Goal: Task Accomplishment & Management: Use online tool/utility

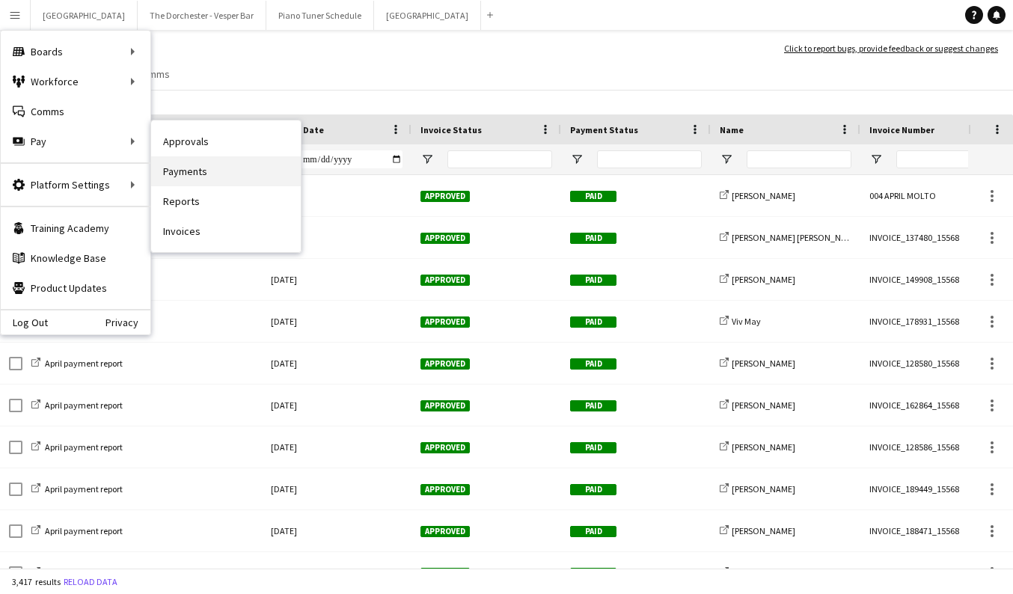
click at [195, 168] on link "Payments" at bounding box center [226, 171] width 150 height 30
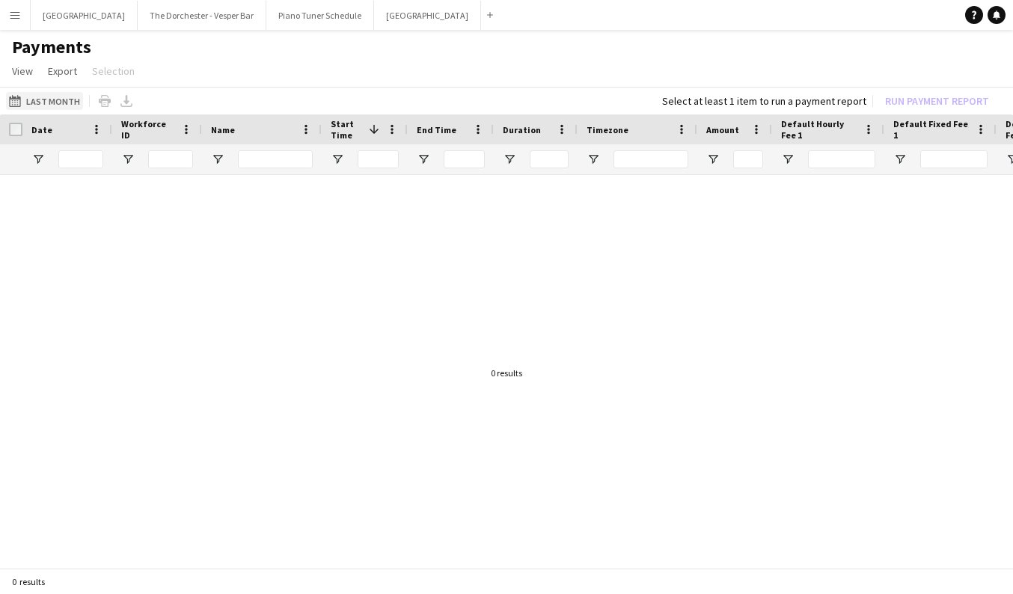
click at [64, 99] on button "Last Month Last Month" at bounding box center [44, 101] width 77 height 18
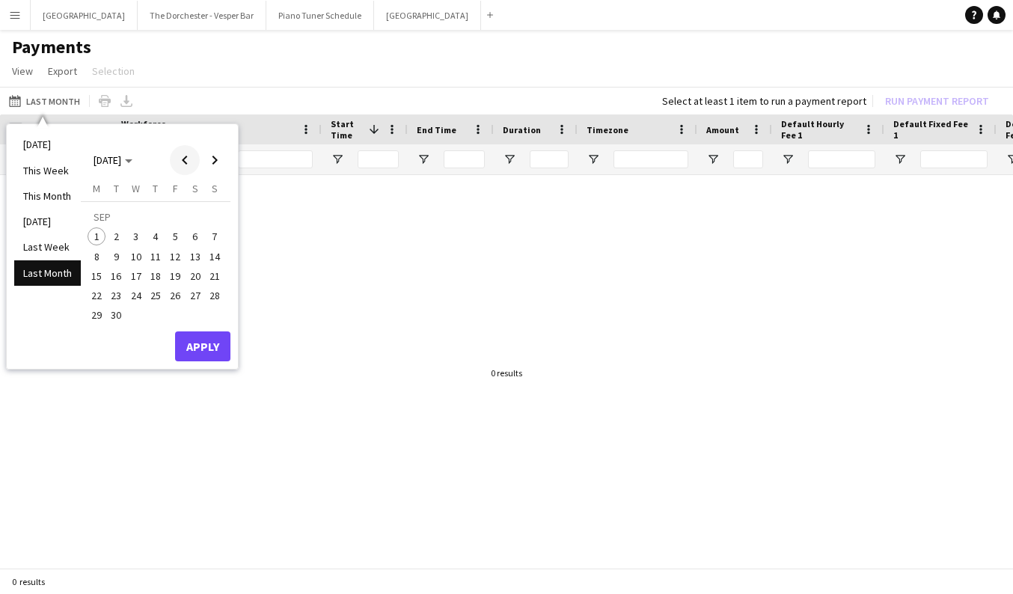
click at [185, 165] on span "Previous month" at bounding box center [185, 160] width 30 height 30
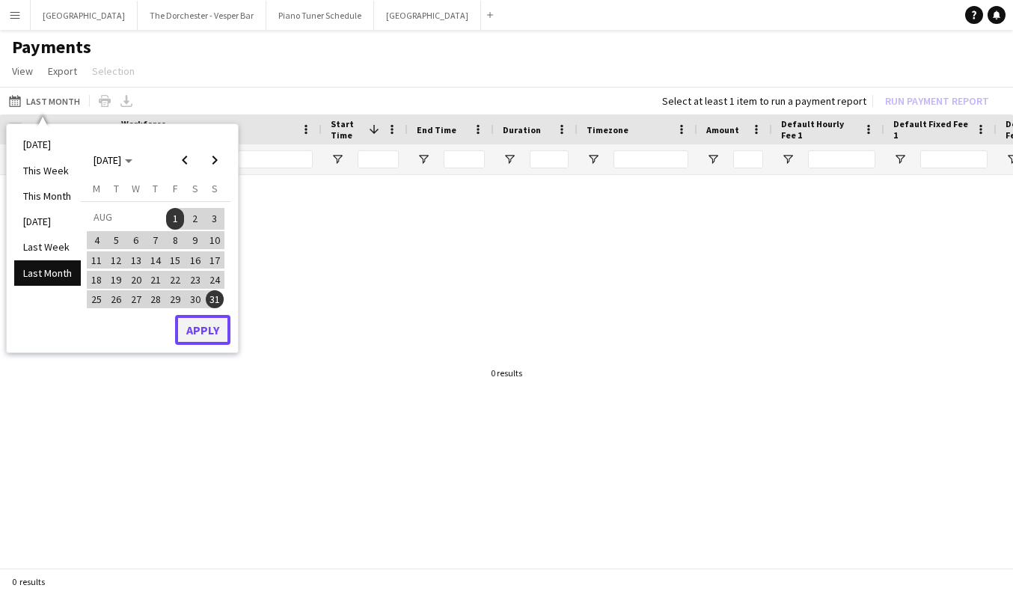
click at [203, 338] on button "Apply" at bounding box center [202, 330] width 55 height 30
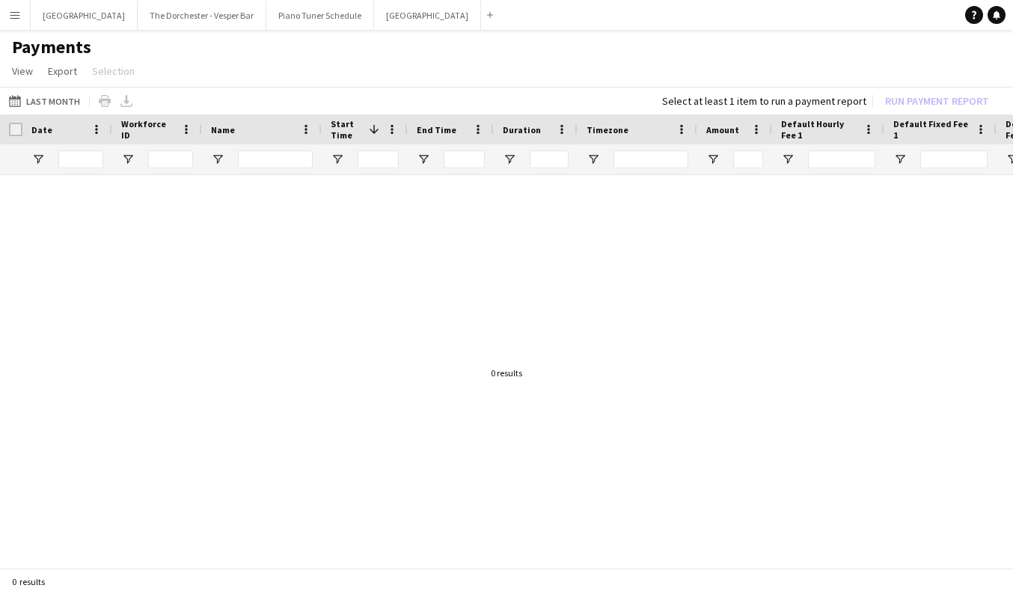
click at [14, 28] on button "Menu" at bounding box center [15, 15] width 30 height 30
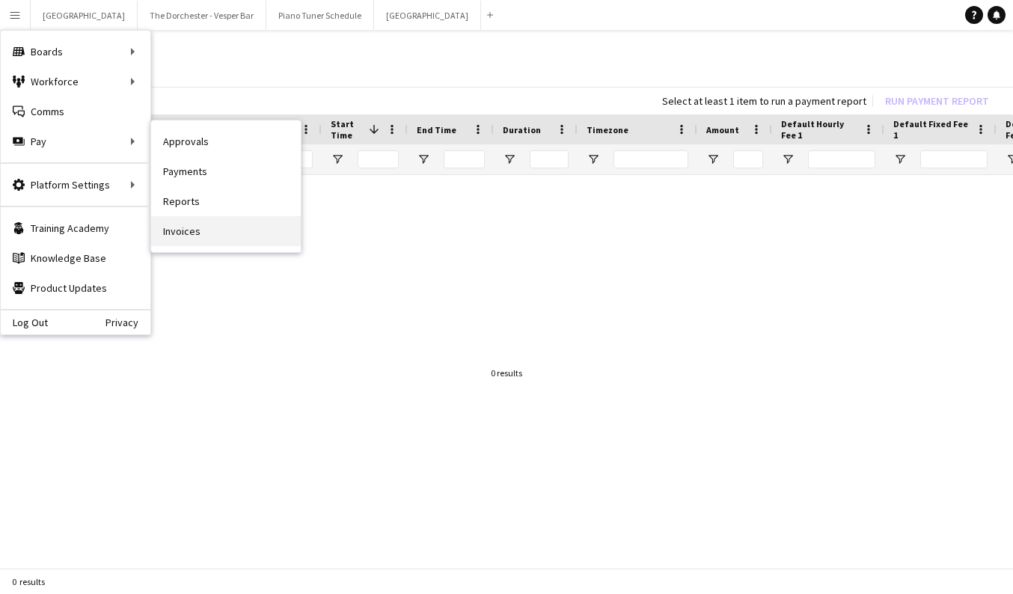
click at [195, 230] on link "Invoices" at bounding box center [226, 231] width 150 height 30
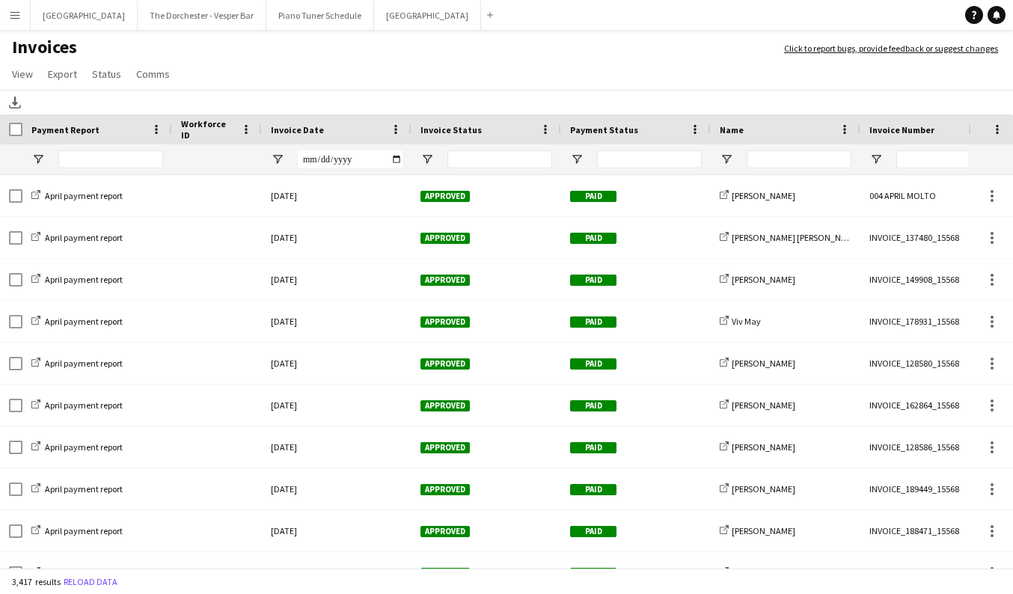
click at [22, 14] on button "Menu" at bounding box center [15, 15] width 30 height 30
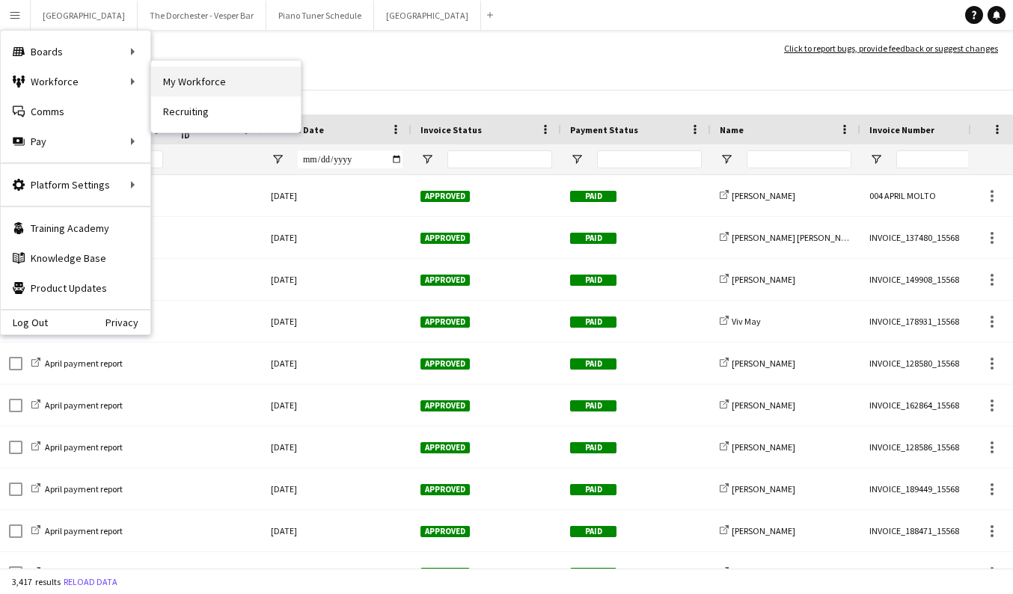
click at [177, 79] on link "My Workforce" at bounding box center [226, 82] width 150 height 30
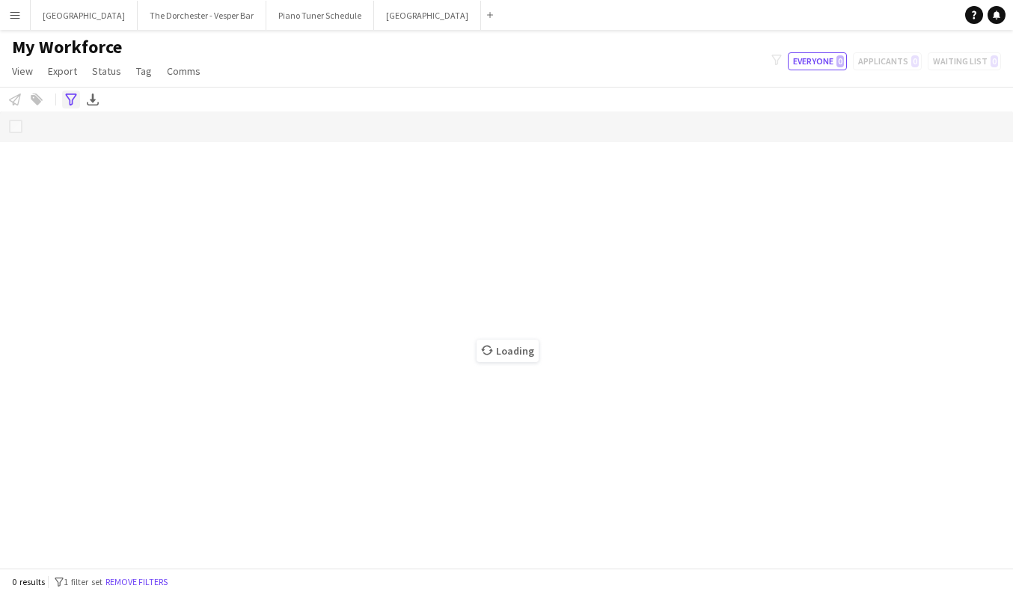
click at [73, 105] on icon "Advanced filters" at bounding box center [71, 100] width 12 height 12
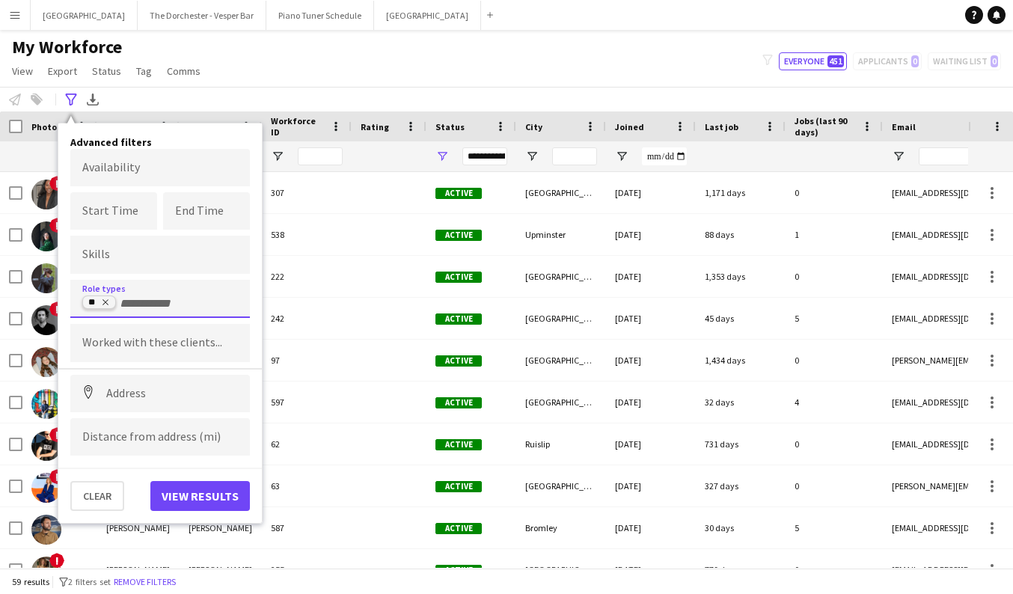
click at [109, 300] on icon "Remove tag" at bounding box center [105, 302] width 9 height 9
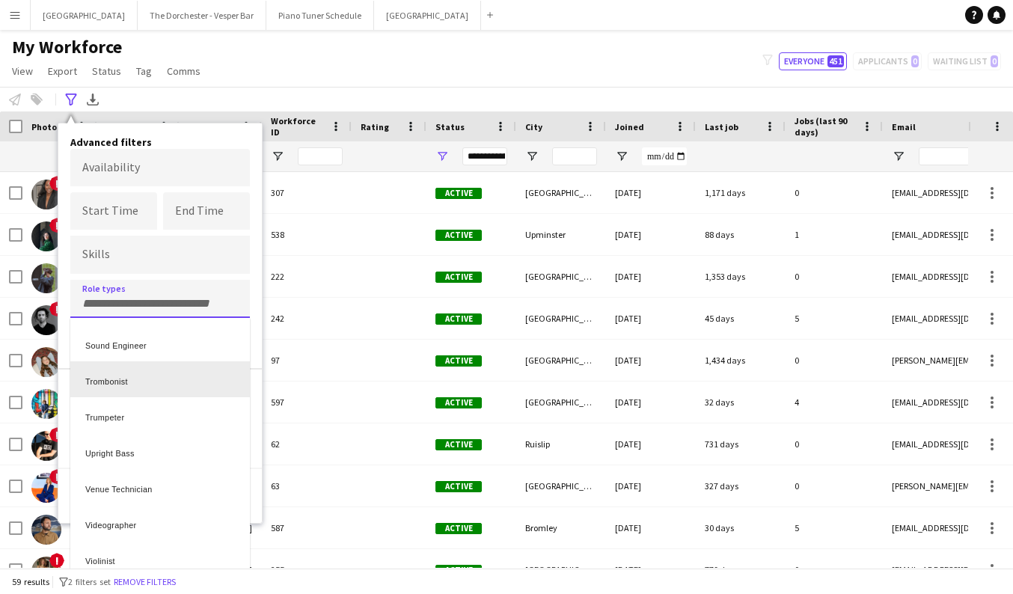
scroll to position [579, 0]
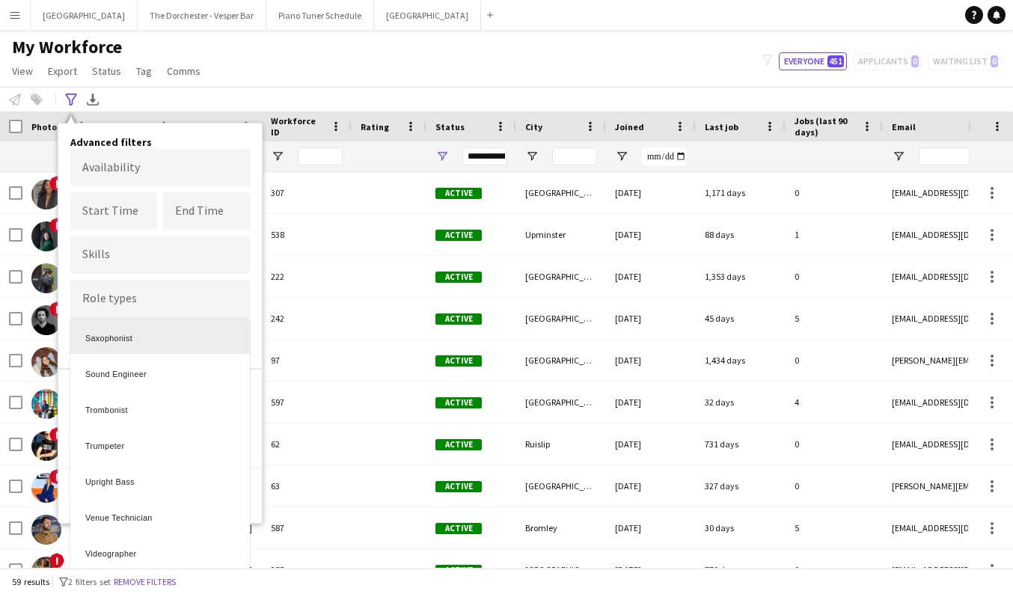
click at [124, 307] on div at bounding box center [506, 297] width 1013 height 594
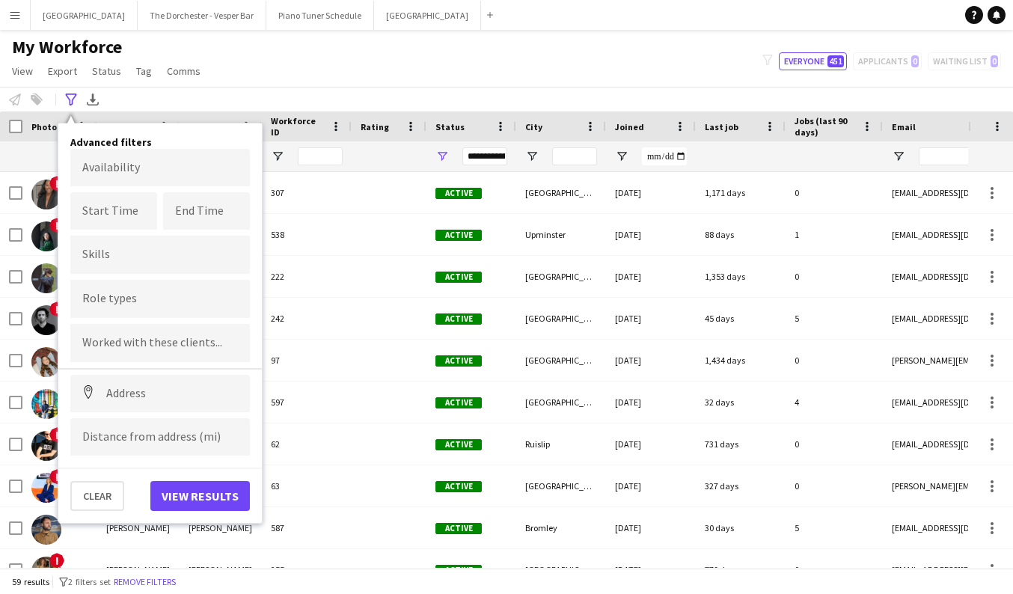
click at [124, 306] on div at bounding box center [160, 299] width 180 height 38
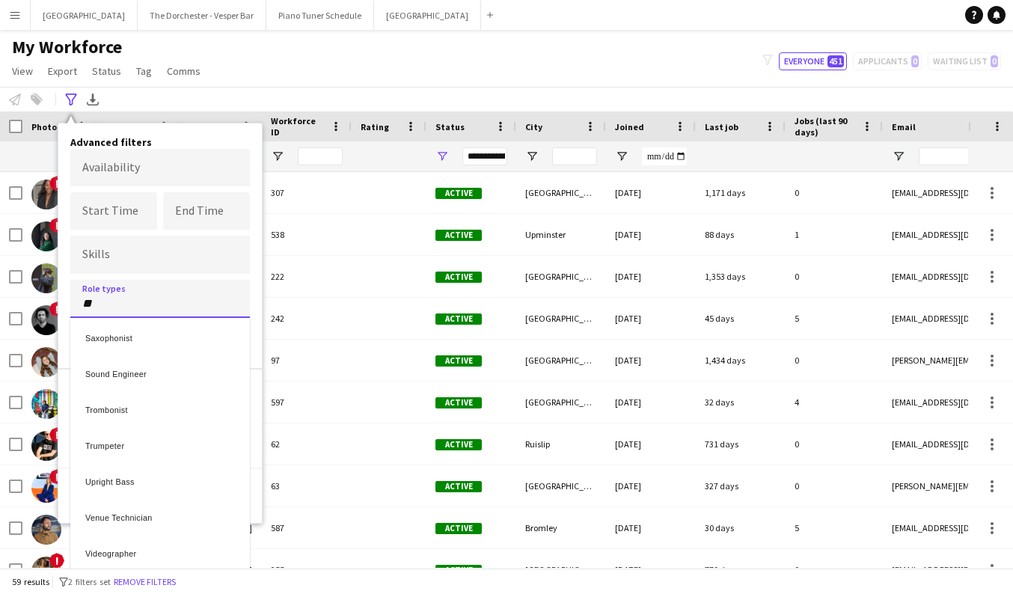
scroll to position [0, 0]
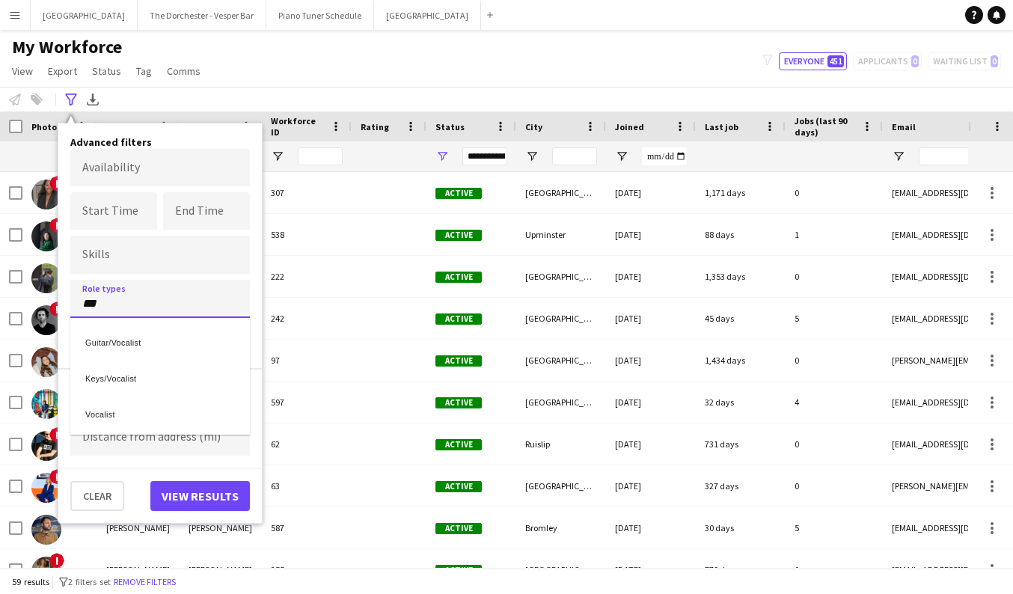
type input "***"
click at [111, 413] on div "Vocalist" at bounding box center [160, 412] width 180 height 36
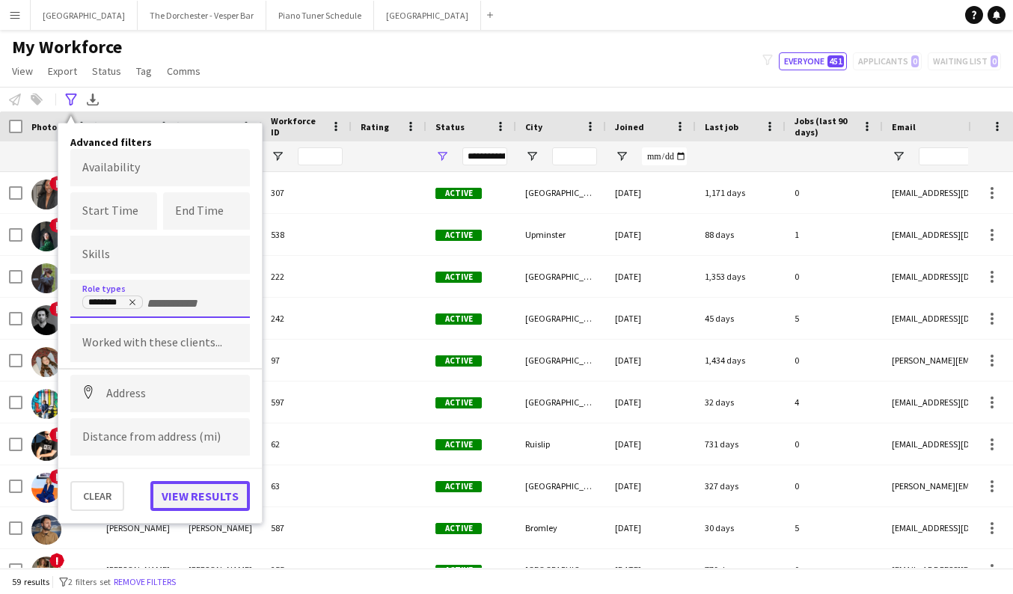
click at [189, 494] on button "View results" at bounding box center [200, 496] width 100 height 30
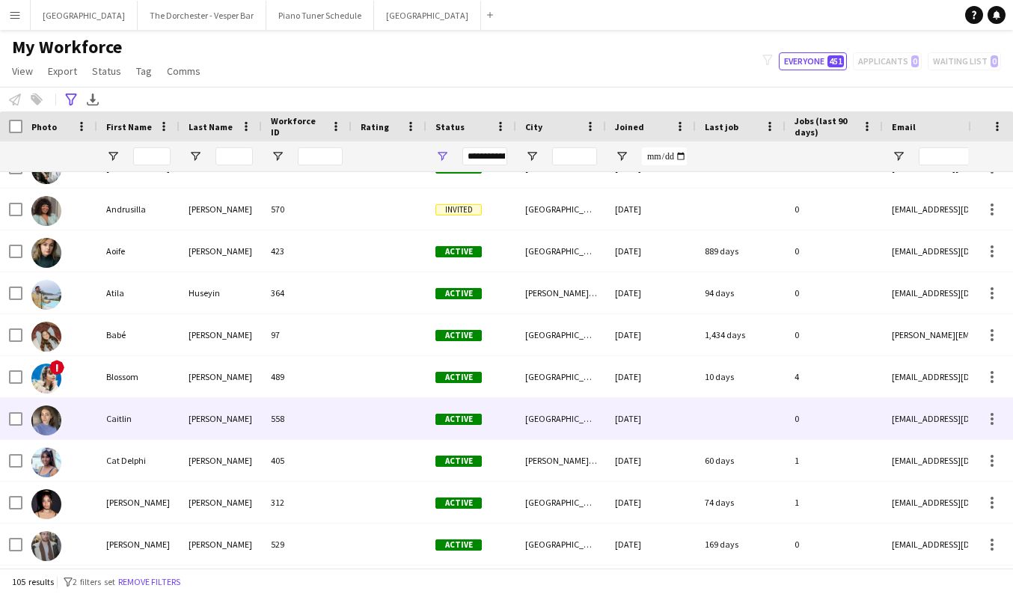
scroll to position [239, 0]
